Goal: Transaction & Acquisition: Purchase product/service

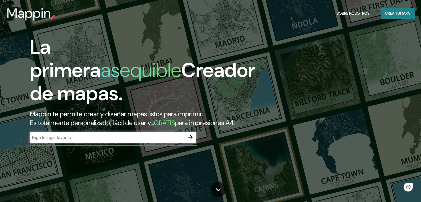
click at [94, 142] on div "​" at bounding box center [113, 137] width 166 height 11
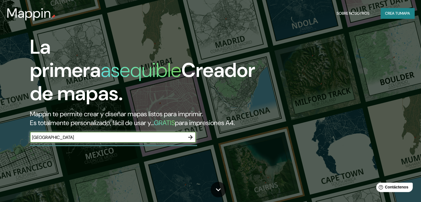
type input "[GEOGRAPHIC_DATA]"
click at [192, 140] on icon "button" at bounding box center [190, 137] width 4 height 4
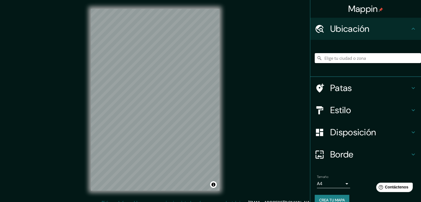
click at [359, 55] on input "Elige tu ciudad o zona" at bounding box center [368, 58] width 106 height 10
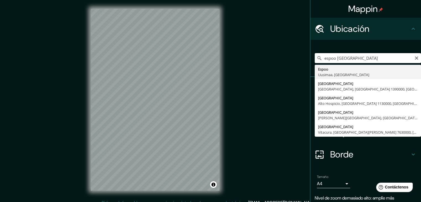
type input "Espoo, [GEOGRAPHIC_DATA], [GEOGRAPHIC_DATA]"
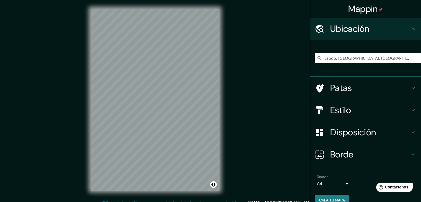
click at [401, 112] on h4 "Estilo" at bounding box center [370, 110] width 80 height 11
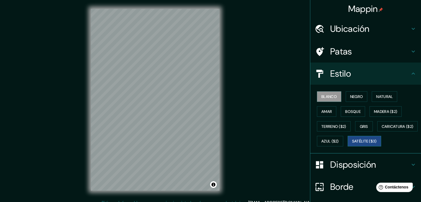
click at [352, 144] on font "Satélite ($3)" at bounding box center [364, 141] width 25 height 5
click at [323, 96] on font "Blanco" at bounding box center [330, 96] width 16 height 5
